Goal: Find contact information: Find contact information

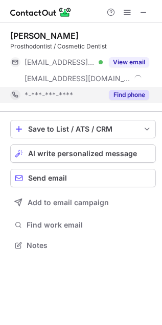
scroll to position [238, 162]
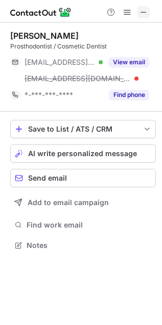
click at [145, 11] on span at bounding box center [143, 12] width 8 height 8
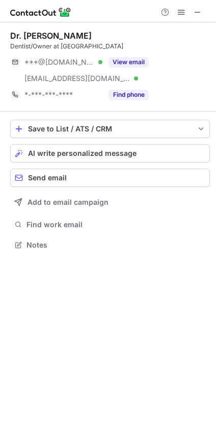
scroll to position [238, 216]
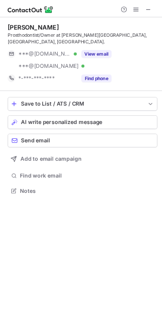
scroll to position [247, 162]
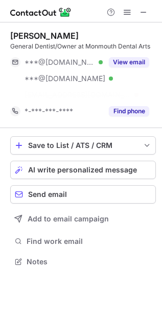
scroll to position [238, 162]
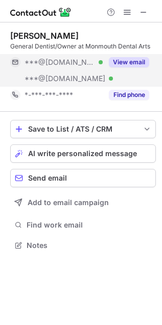
click at [126, 62] on button "View email" at bounding box center [129, 62] width 40 height 10
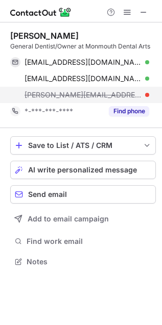
scroll to position [254, 162]
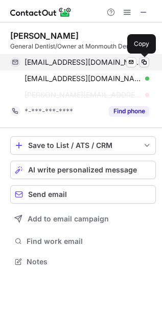
click at [145, 63] on span at bounding box center [144, 62] width 8 height 8
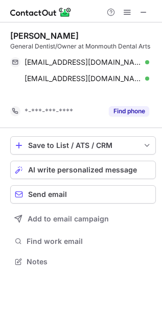
scroll to position [238, 162]
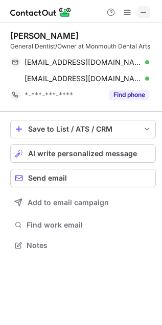
click at [143, 10] on span at bounding box center [143, 12] width 8 height 8
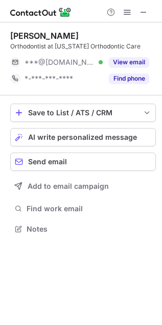
scroll to position [221, 162]
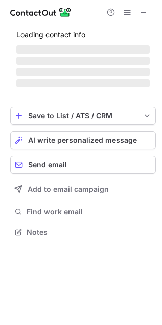
scroll to position [5, 5]
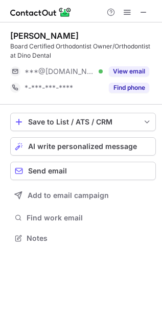
scroll to position [231, 162]
click at [141, 11] on span at bounding box center [143, 12] width 8 height 8
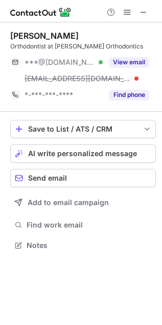
scroll to position [238, 162]
